Goal: Task Accomplishment & Management: Manage account settings

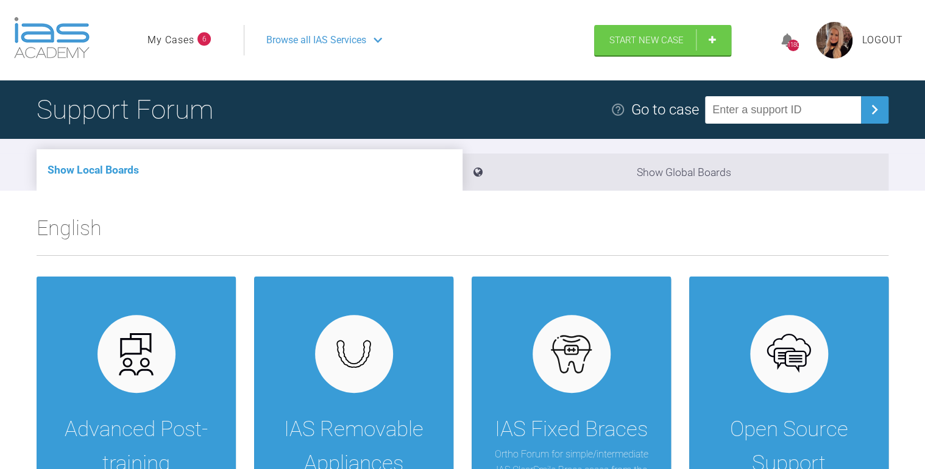
click at [175, 38] on link "My Cases" at bounding box center [171, 40] width 47 height 16
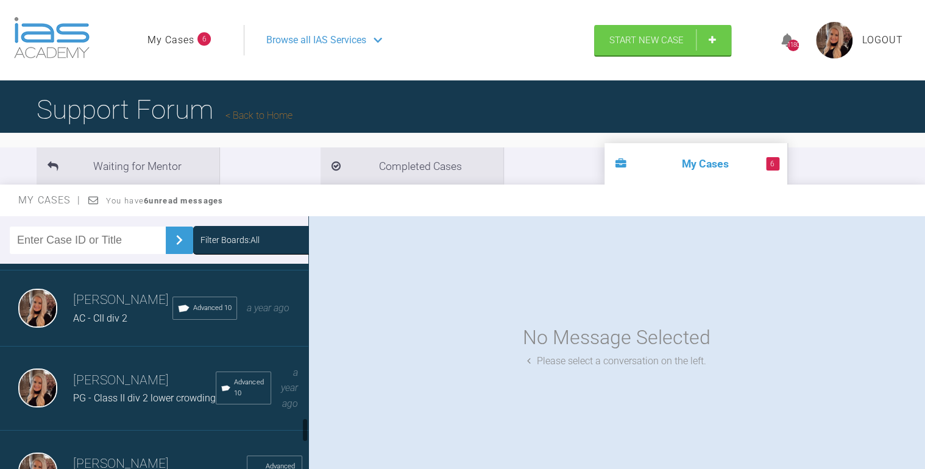
scroll to position [1268, 0]
drag, startPoint x: 131, startPoint y: 271, endPoint x: 176, endPoint y: 282, distance: 46.0
click at [131, 245] on span "JPS - Class II div 2" at bounding box center [112, 240] width 79 height 12
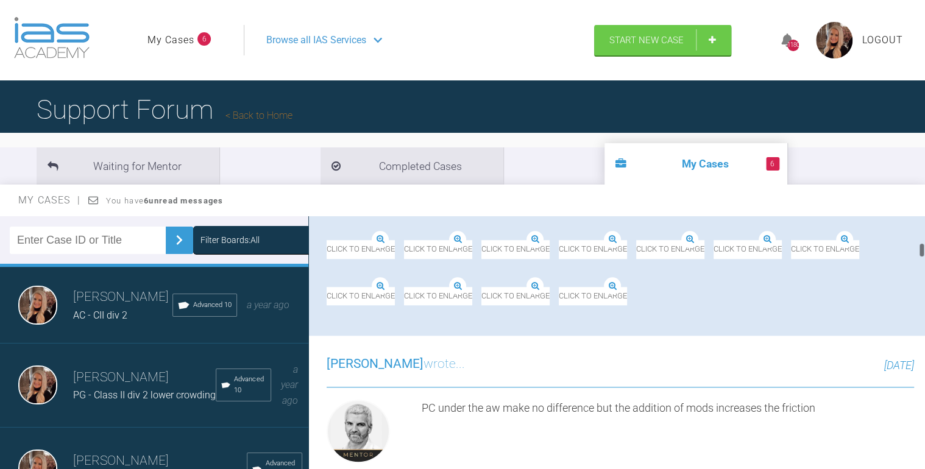
scroll to position [634, 0]
